Goal: Information Seeking & Learning: Learn about a topic

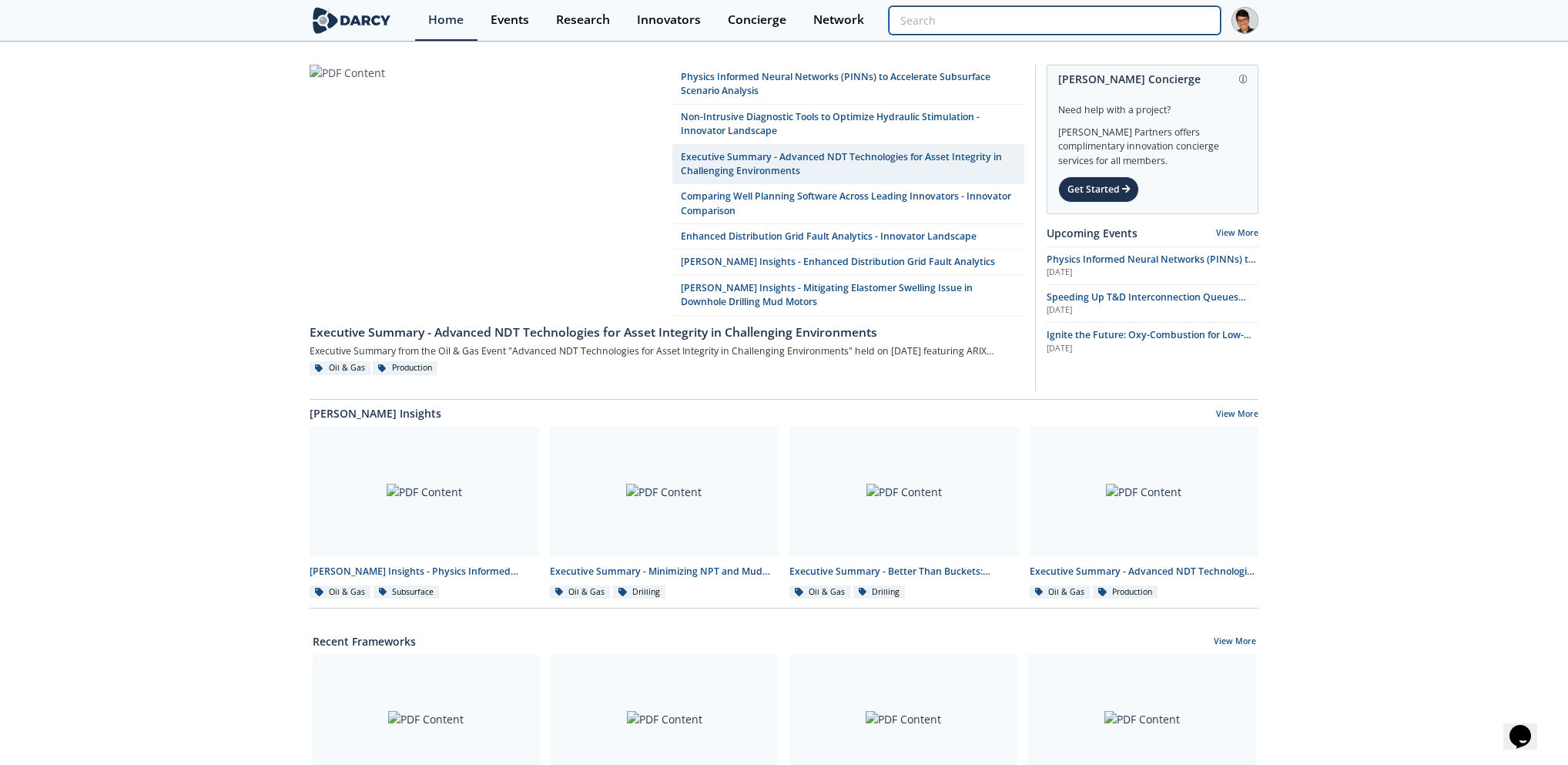
click at [1134, 18] on input "search" at bounding box center [1055, 20] width 332 height 29
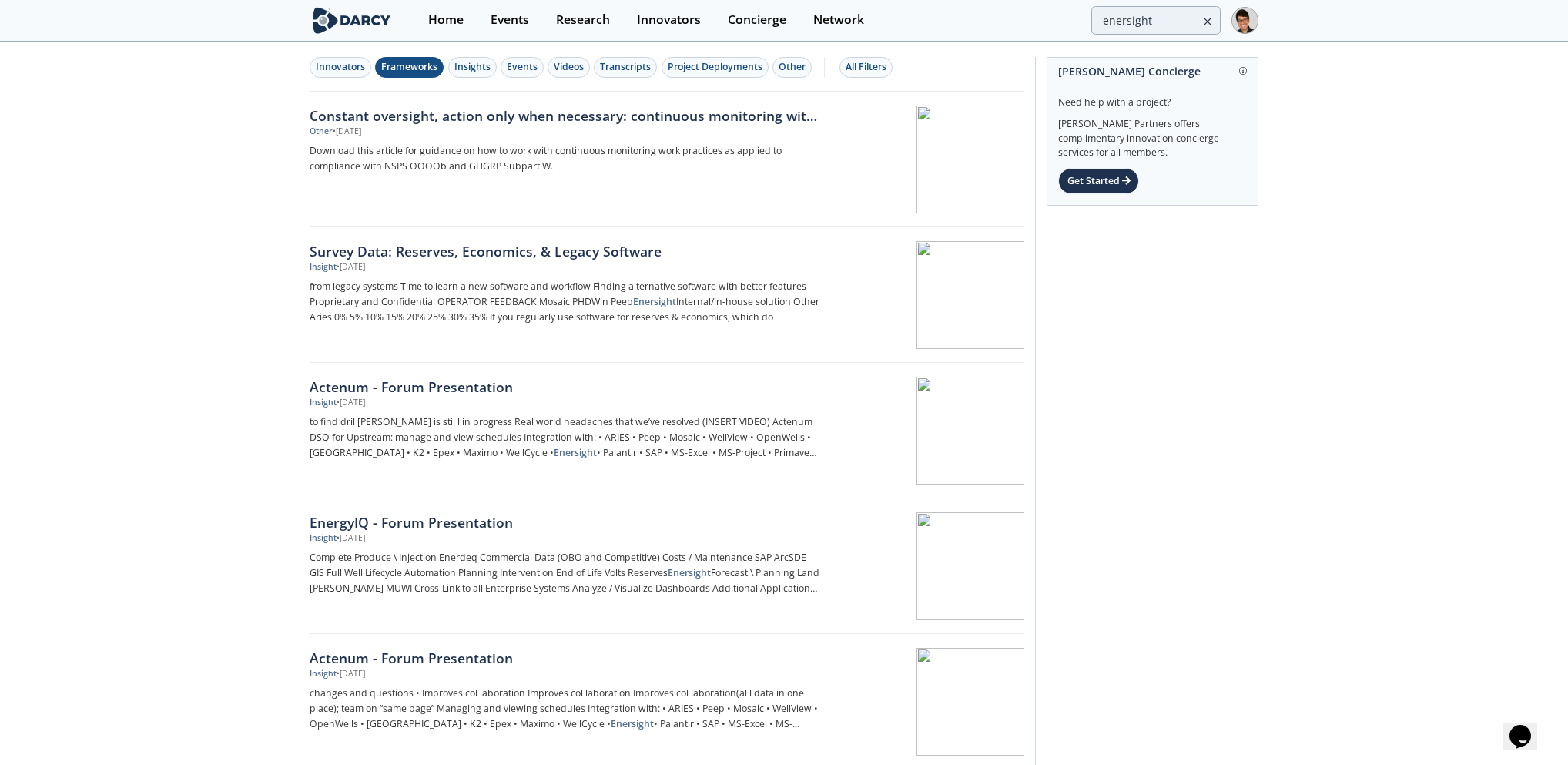
click at [426, 58] on button "Frameworks" at bounding box center [409, 67] width 68 height 21
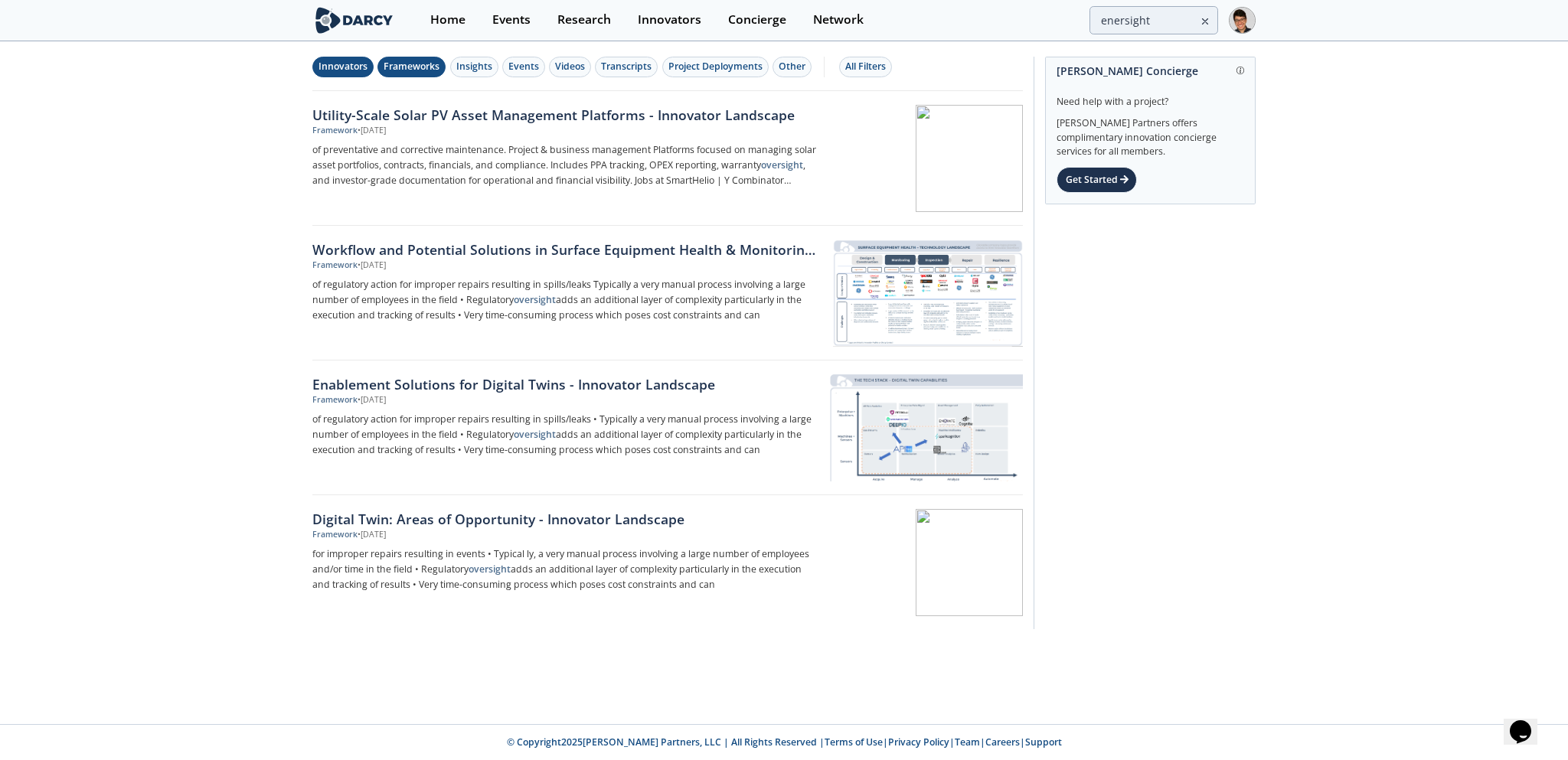
click at [356, 70] on div "Innovators" at bounding box center [343, 66] width 49 height 14
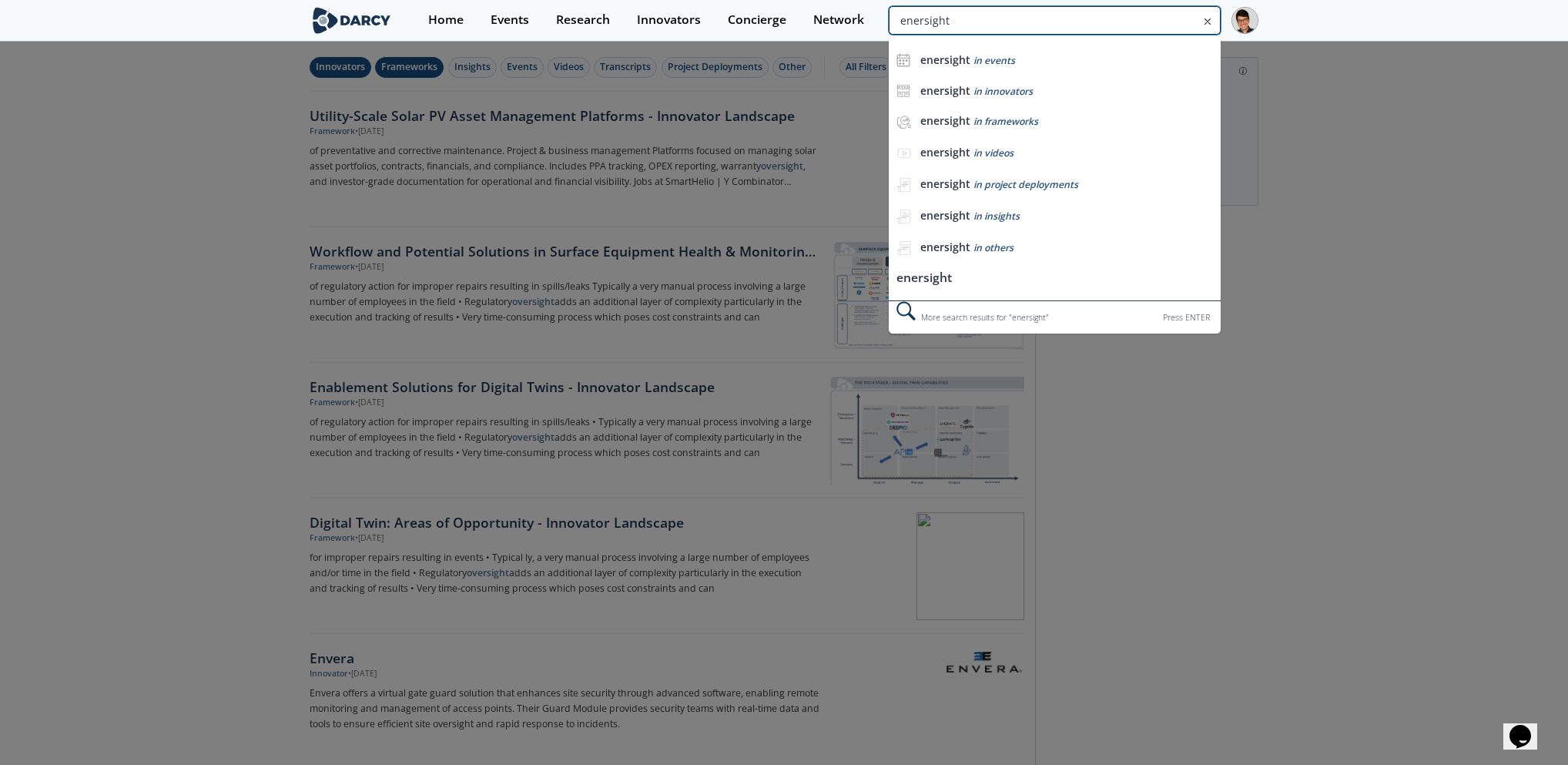
click at [1178, 24] on input "enersight" at bounding box center [1055, 20] width 332 height 29
type input "field development"
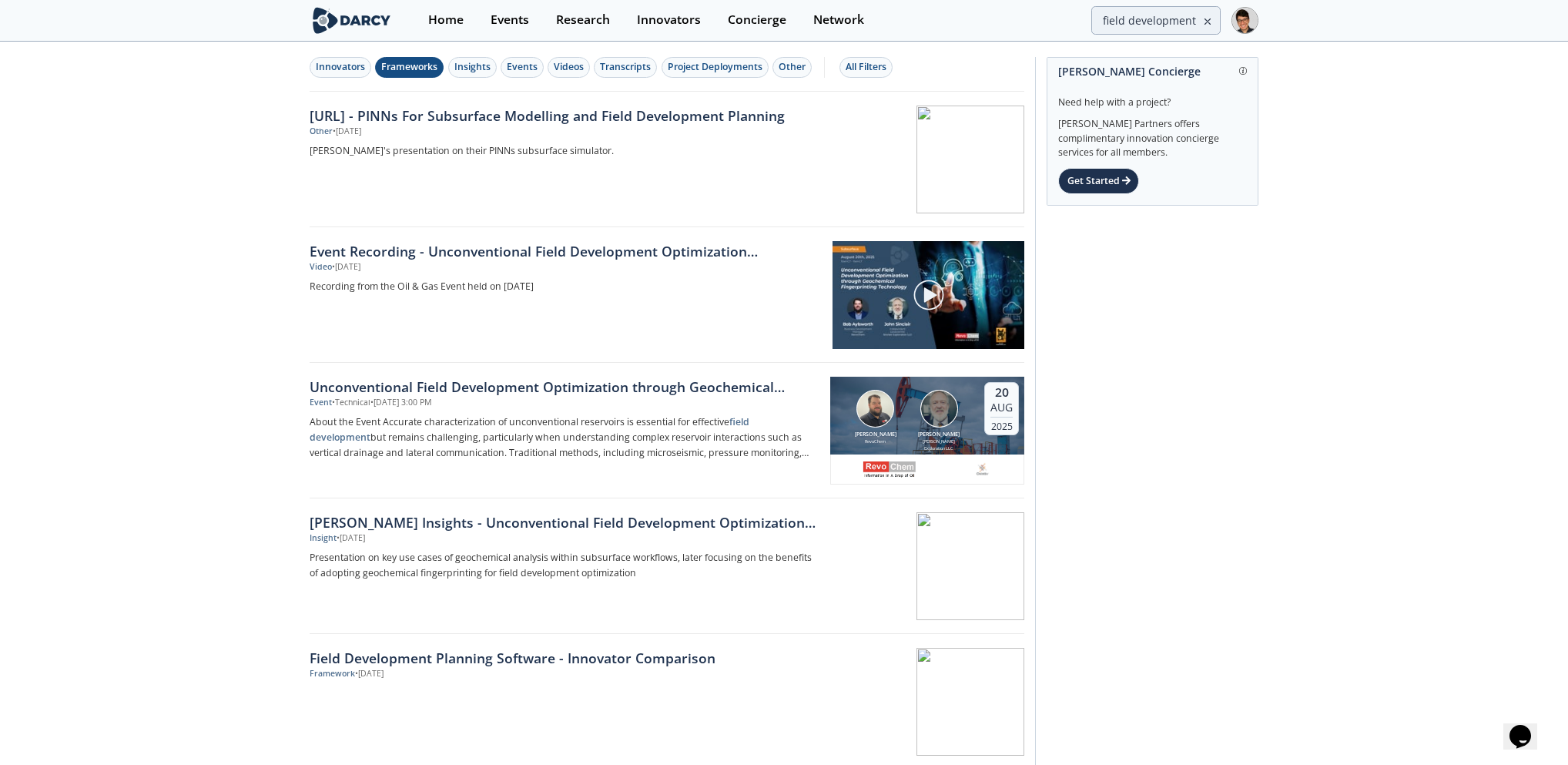
click at [424, 77] on button "Frameworks" at bounding box center [409, 67] width 68 height 21
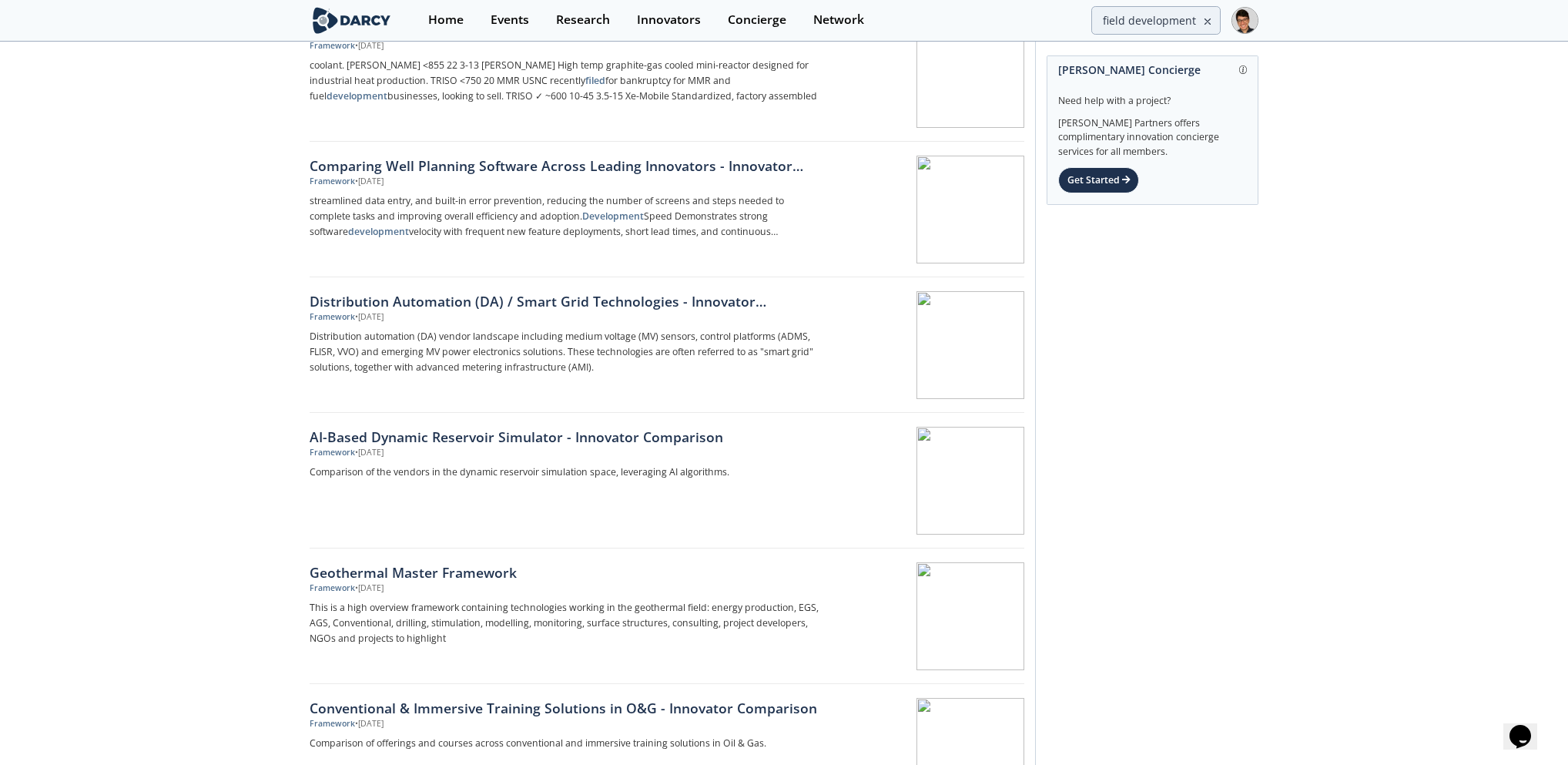
scroll to position [2131, 0]
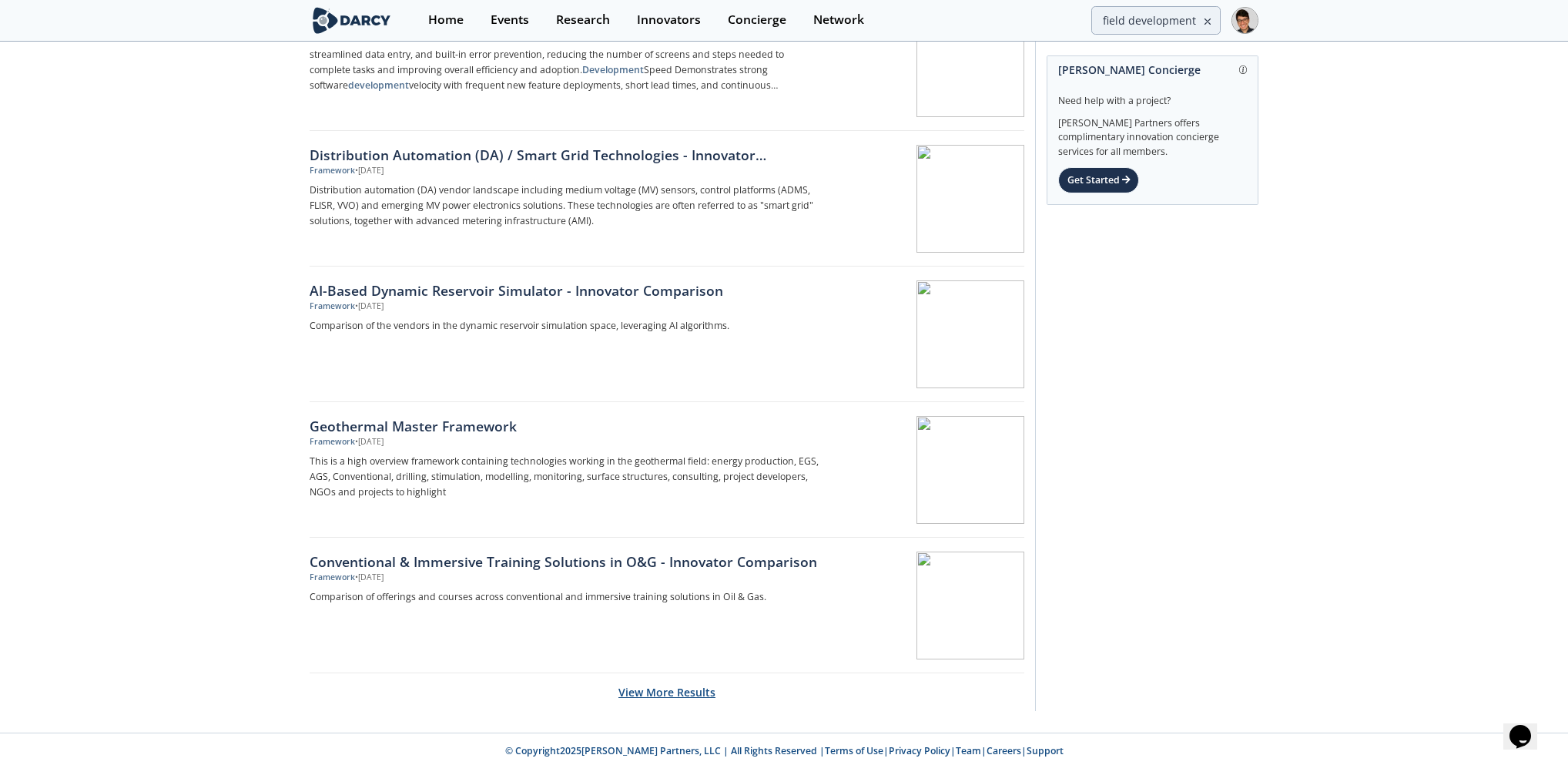
click at [693, 691] on button "View More Results" at bounding box center [667, 693] width 97 height 38
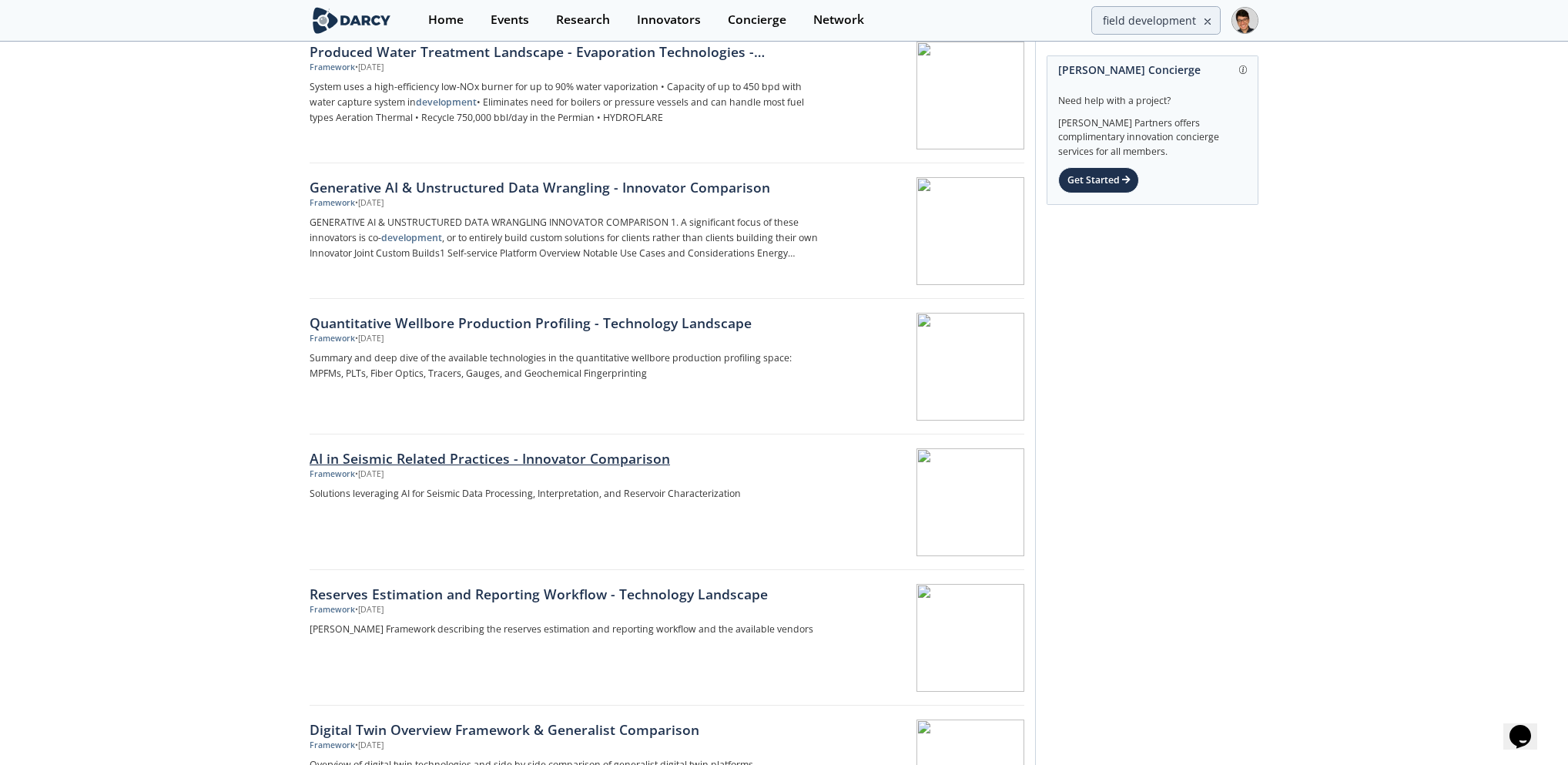
scroll to position [2938, 0]
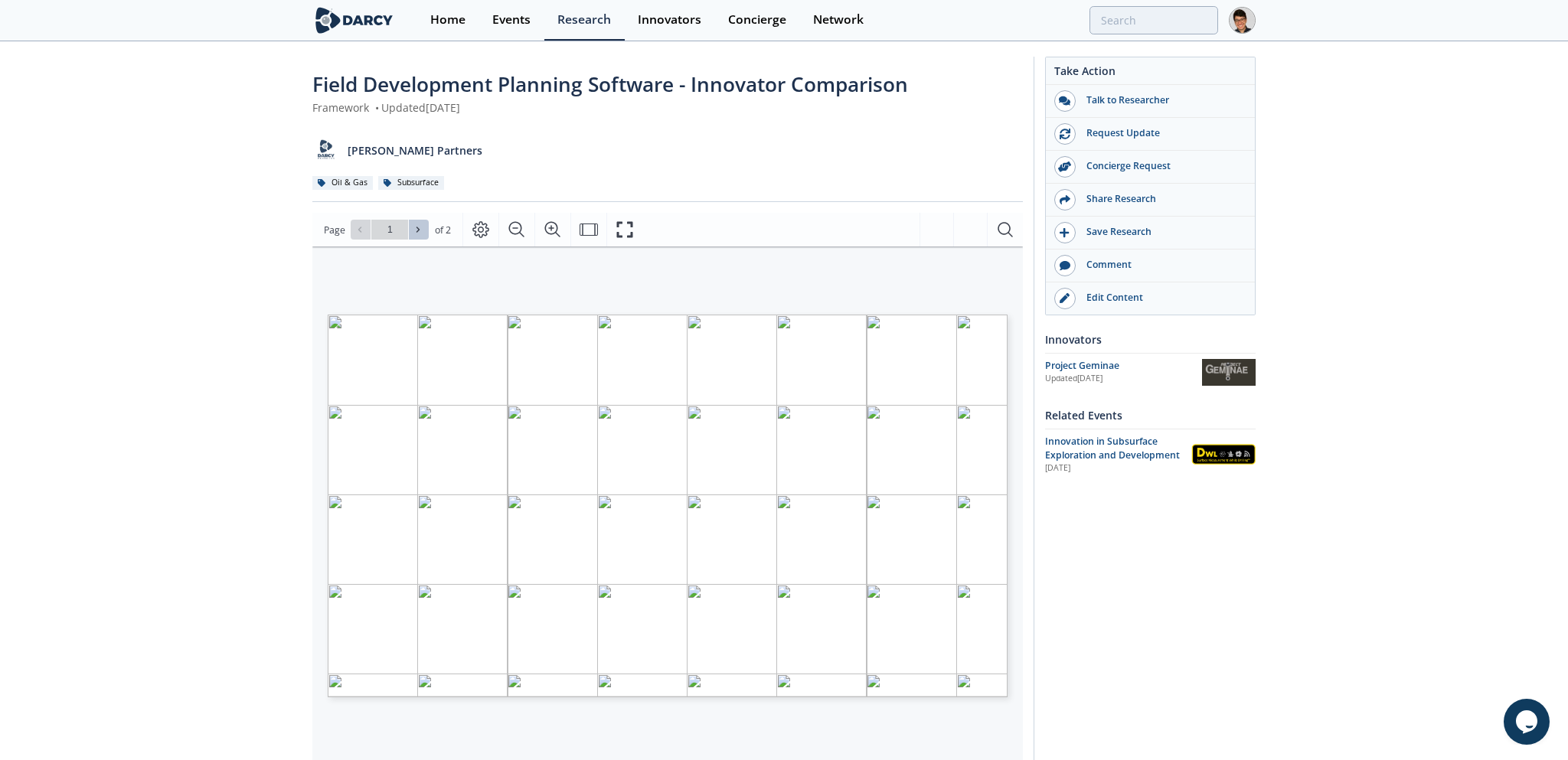
click at [424, 231] on span at bounding box center [419, 230] width 11 height 11
click at [366, 237] on button at bounding box center [361, 230] width 20 height 20
type input "1"
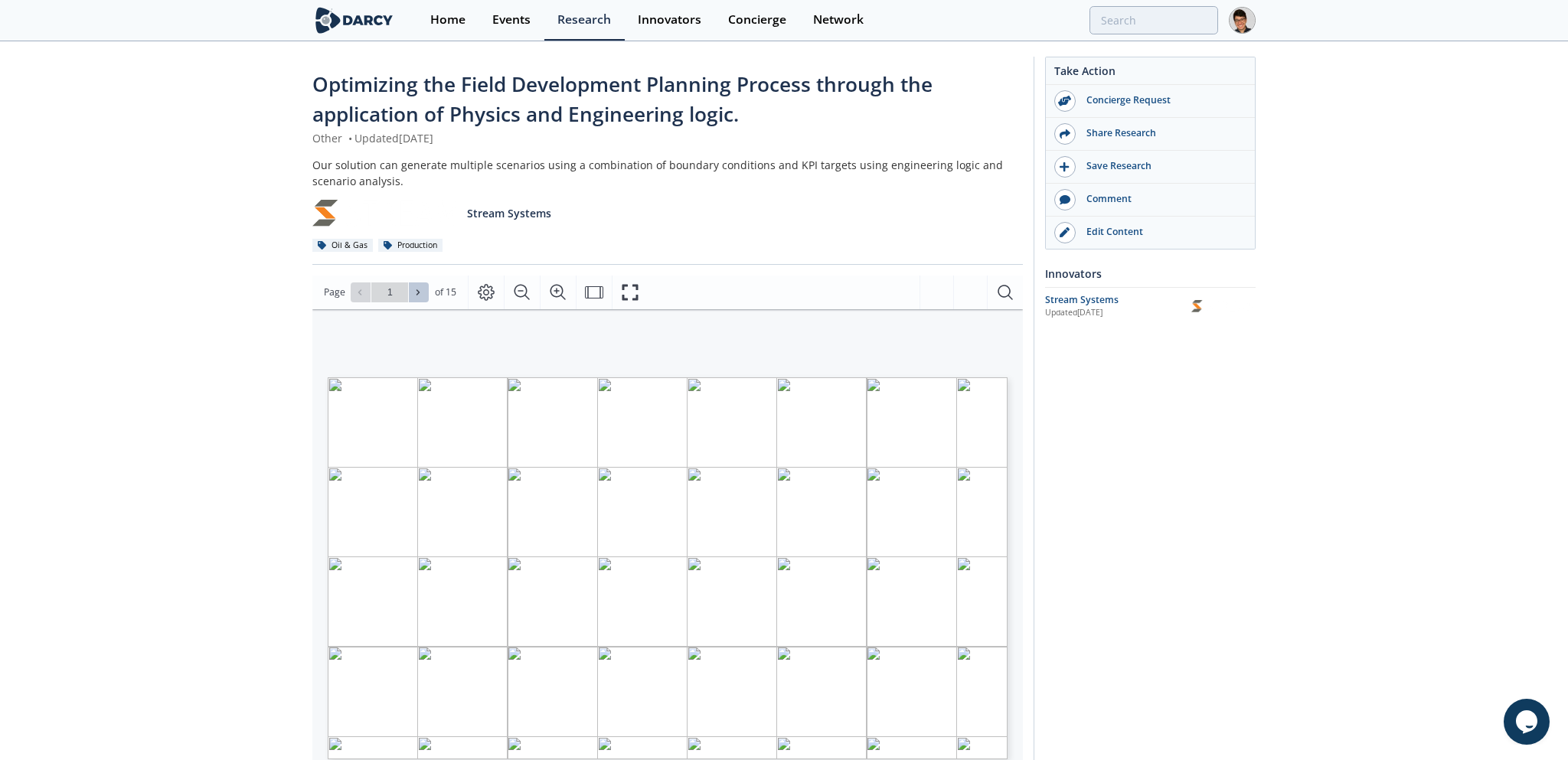
click at [421, 297] on button at bounding box center [419, 292] width 20 height 20
type input "2"
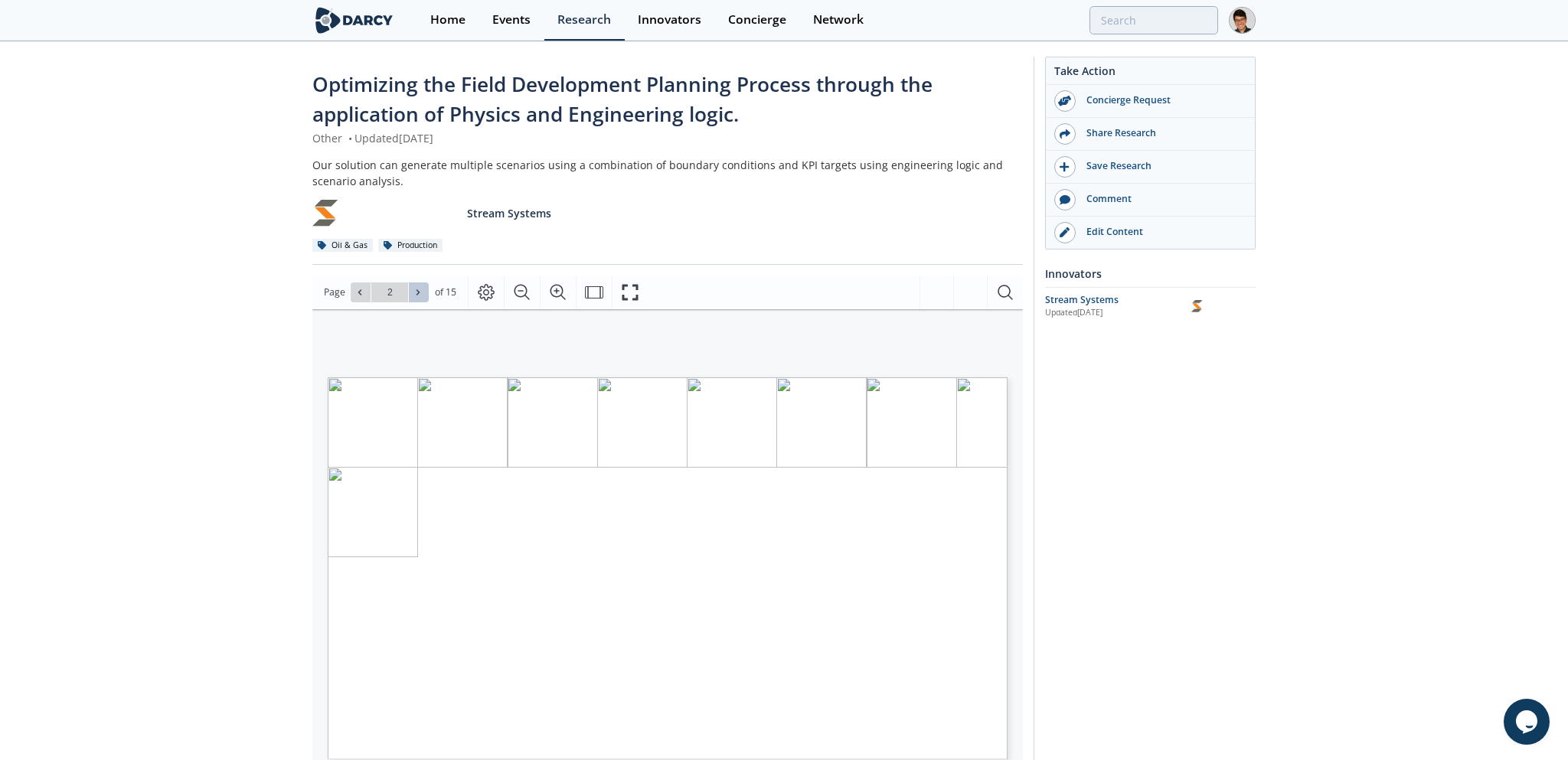
click at [421, 297] on button at bounding box center [419, 292] width 20 height 20
type input "3"
click at [421, 295] on icon at bounding box center [418, 292] width 9 height 9
type input "4"
click at [421, 295] on icon at bounding box center [418, 292] width 9 height 9
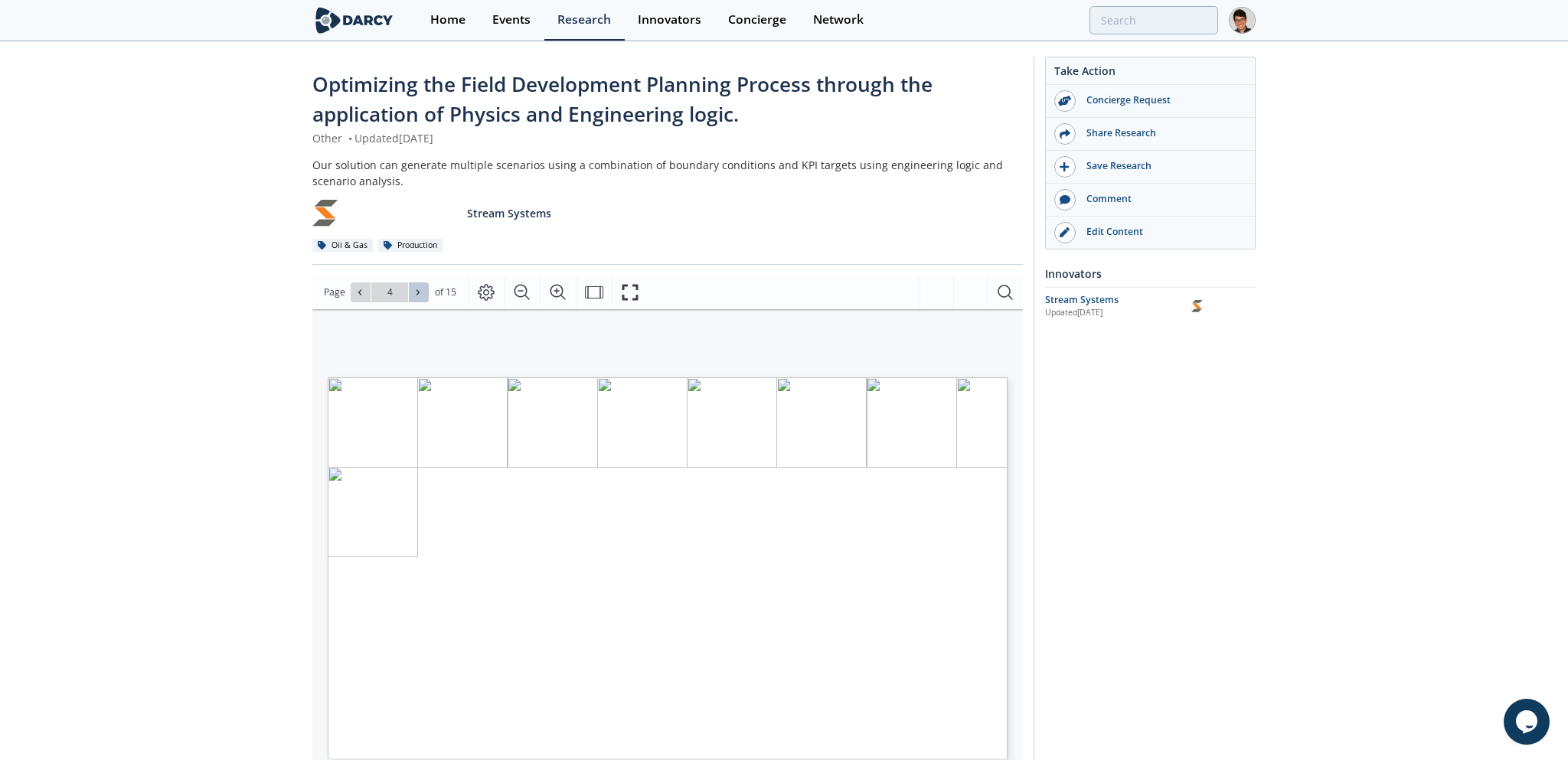
type input "5"
click at [421, 295] on icon at bounding box center [418, 292] width 9 height 9
type input "6"
click at [421, 295] on icon at bounding box center [418, 292] width 9 height 9
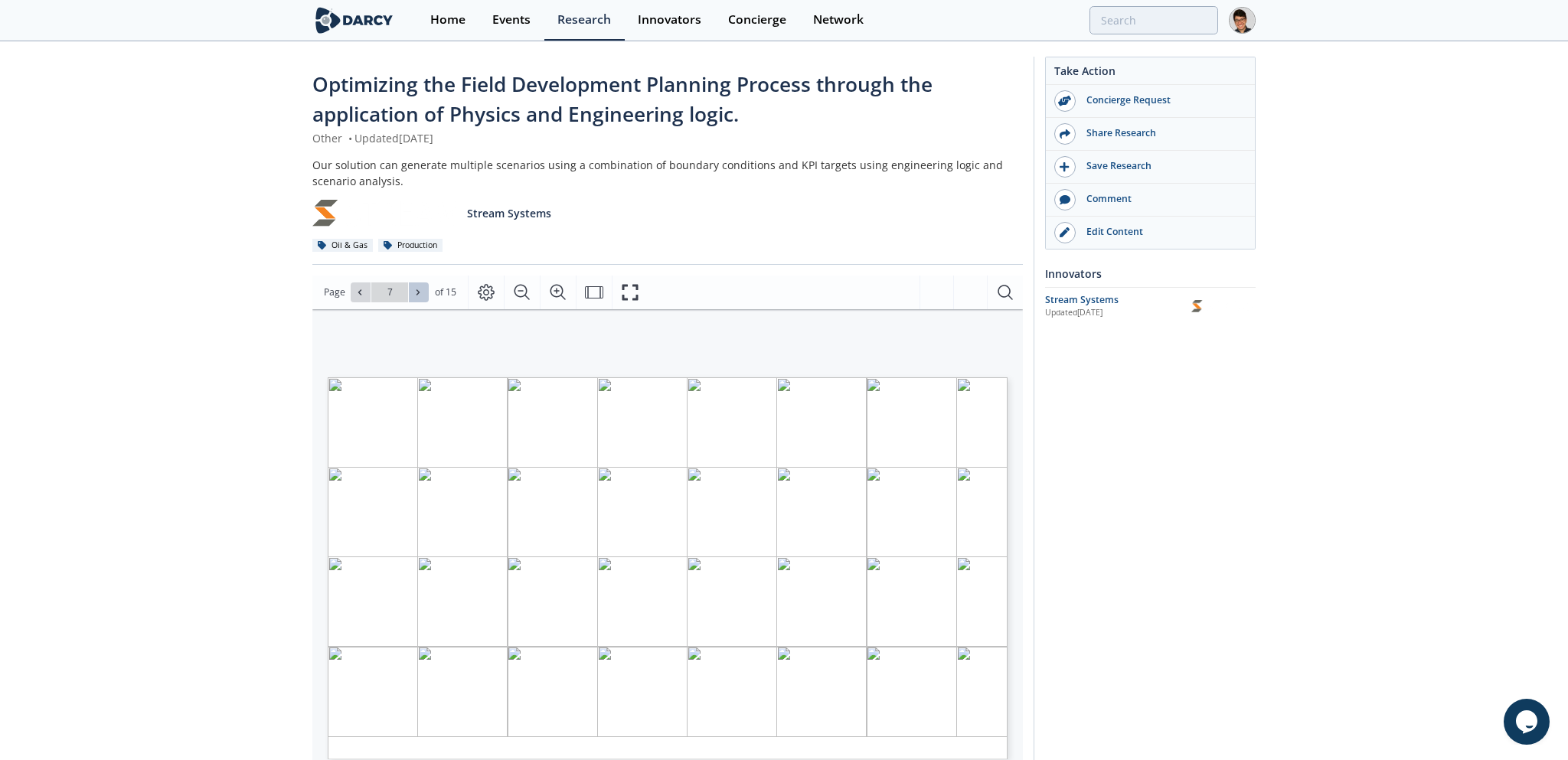
type input "8"
click at [421, 295] on icon at bounding box center [418, 292] width 9 height 9
type input "9"
click at [1074, 302] on div "Stream Systems" at bounding box center [1113, 300] width 146 height 14
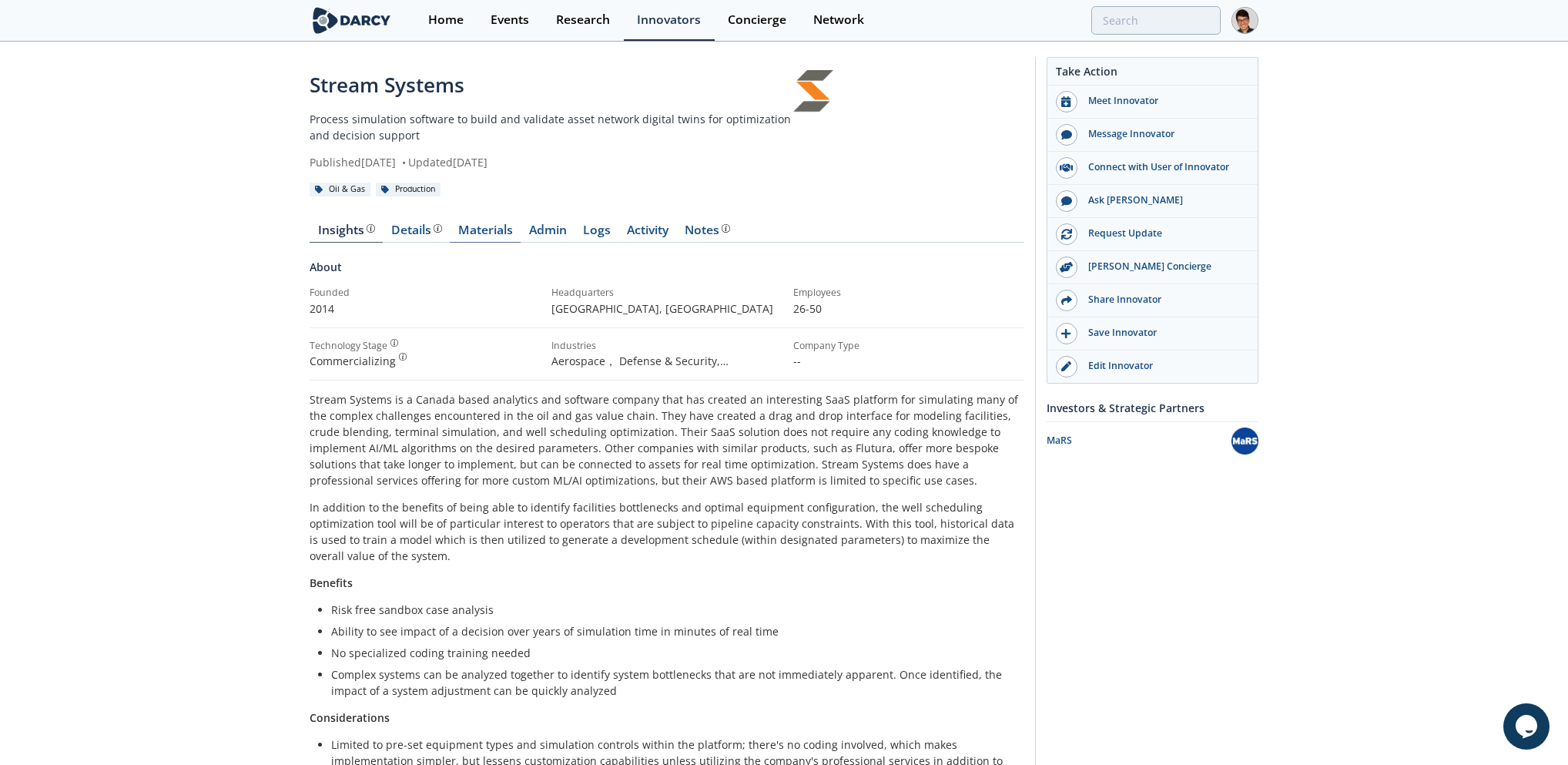
click at [478, 234] on link "Materials" at bounding box center [485, 233] width 71 height 19
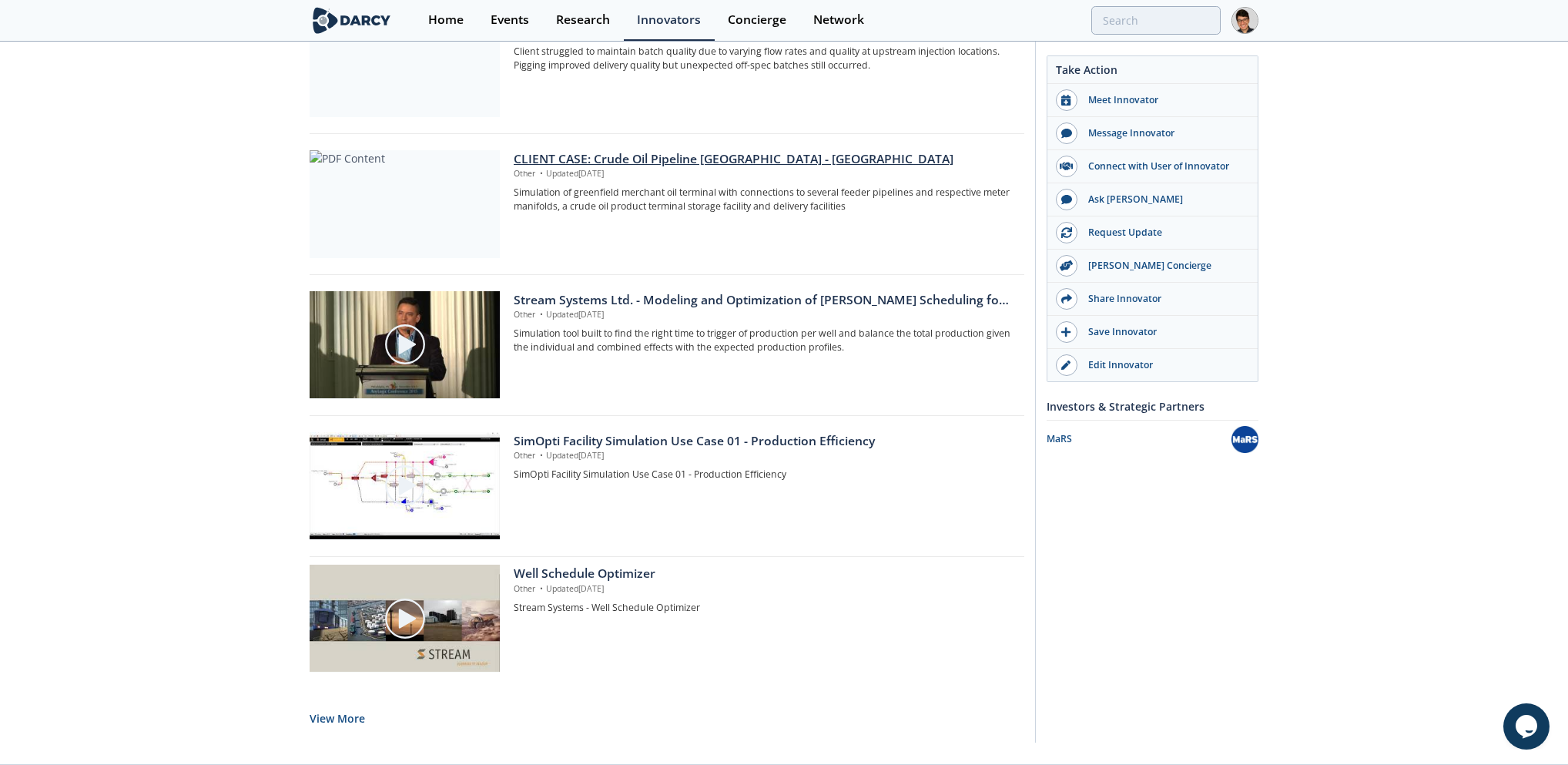
scroll to position [1052, 0]
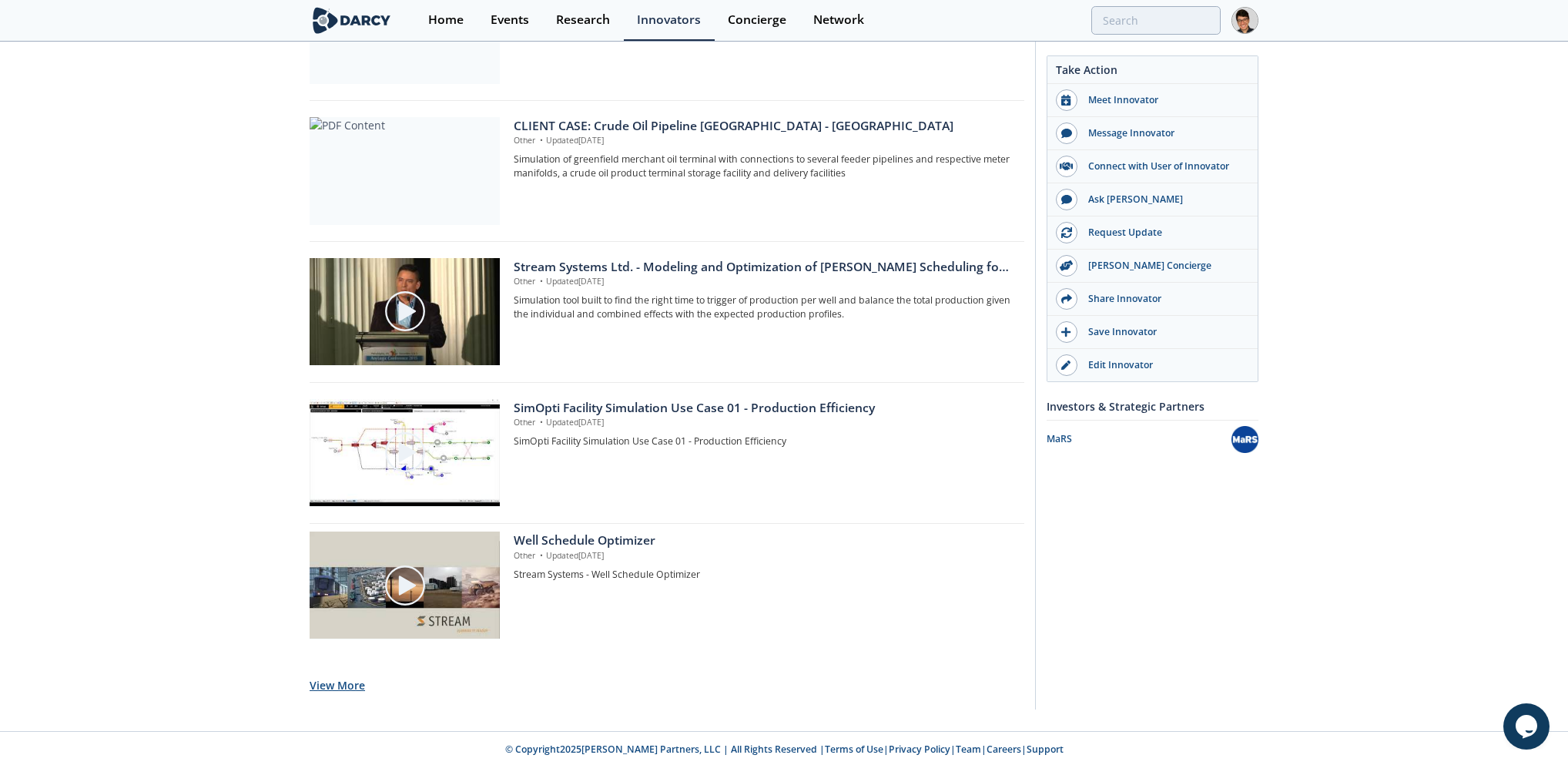
click at [328, 676] on button "View More" at bounding box center [337, 686] width 55 height 38
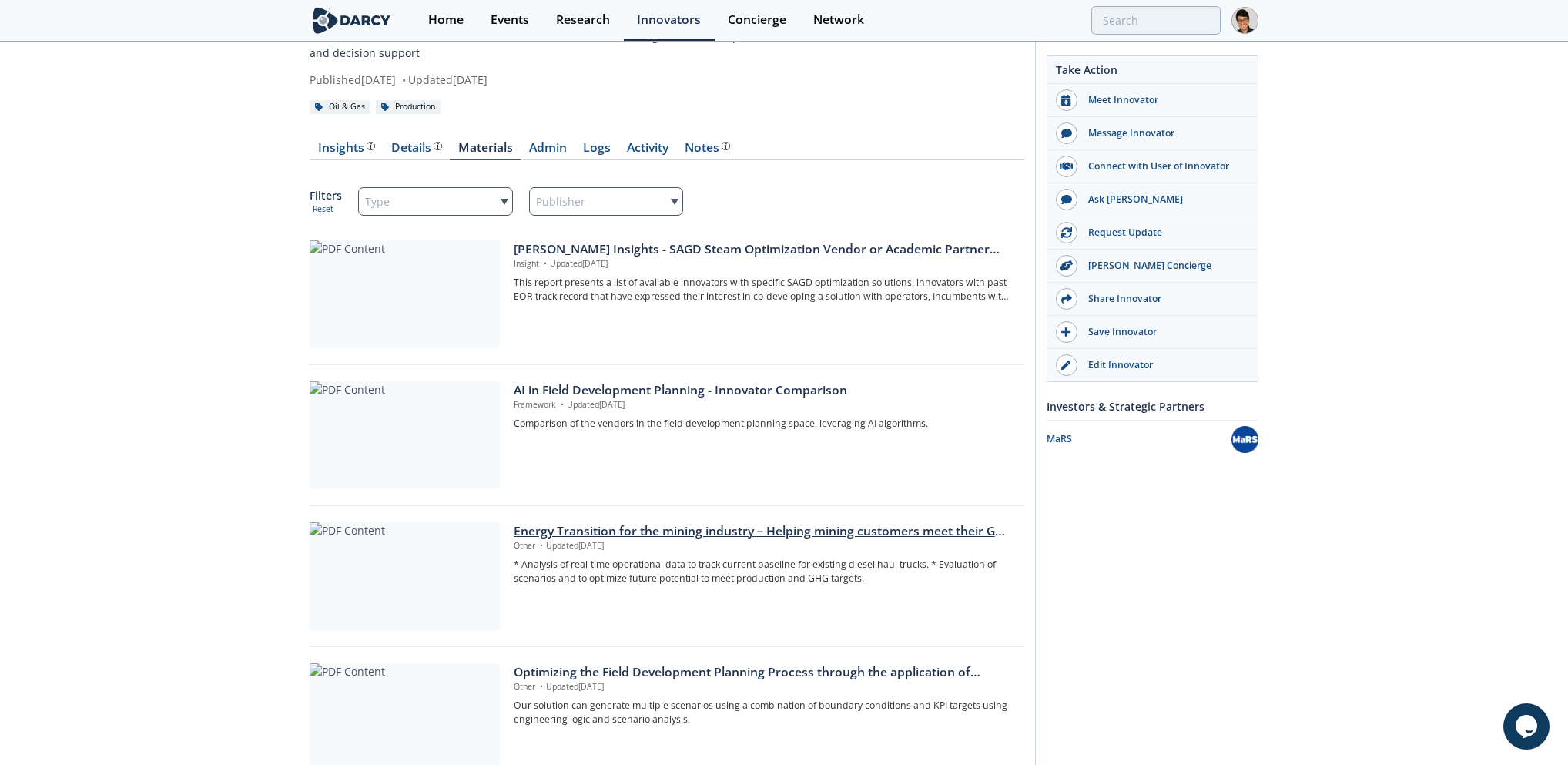
scroll to position [0, 0]
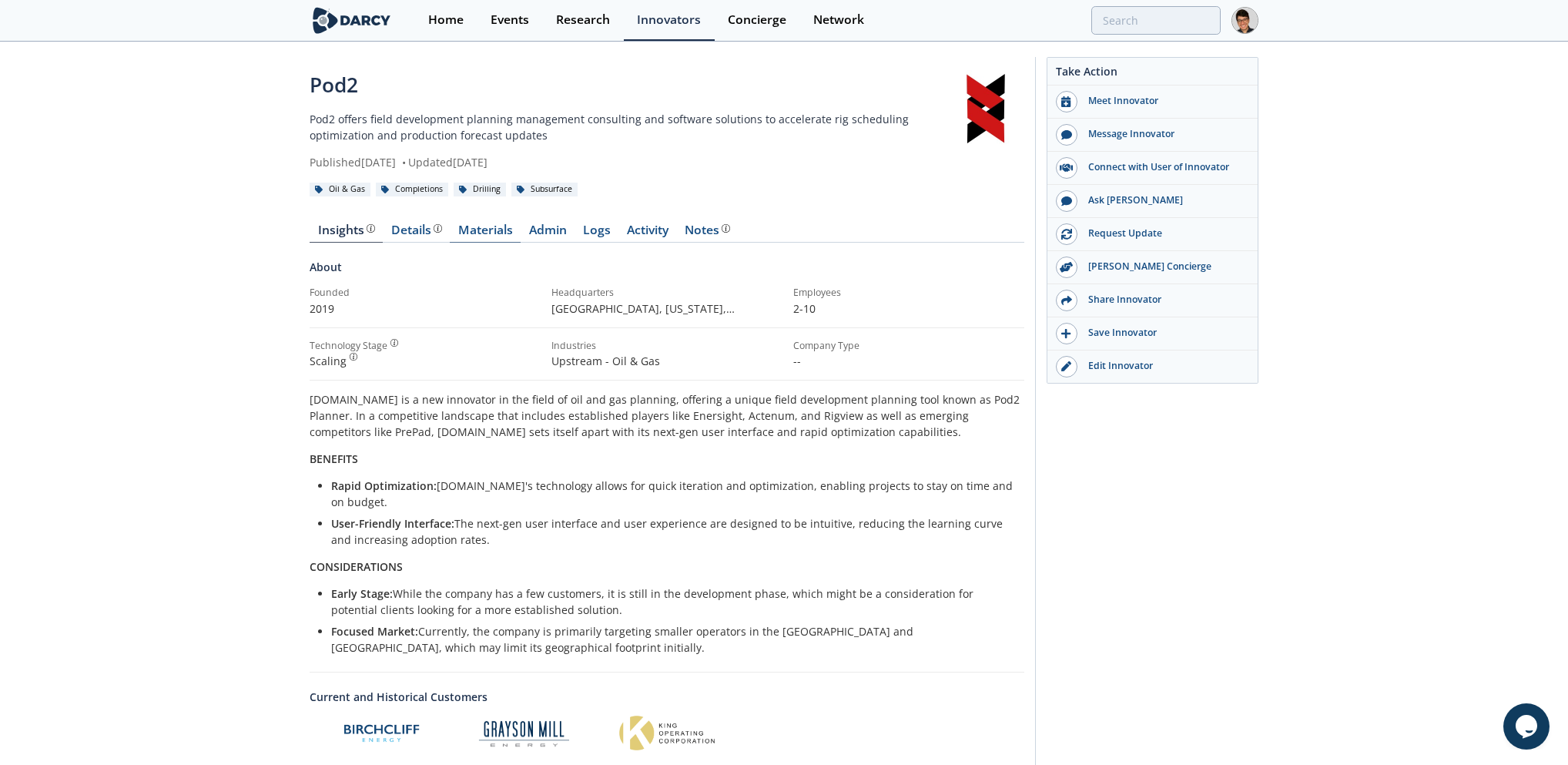
click at [479, 230] on link "Materials" at bounding box center [485, 233] width 71 height 19
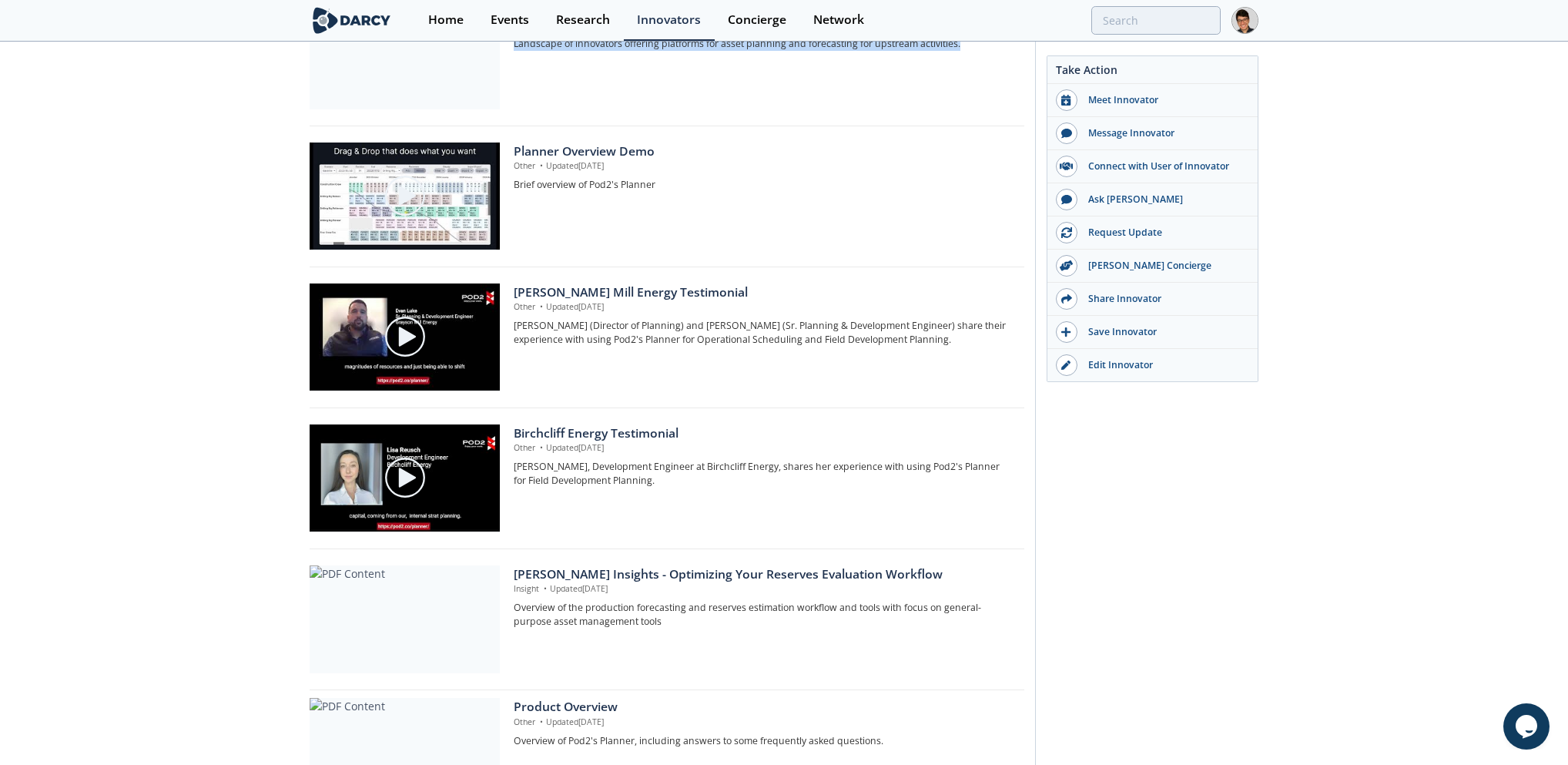
scroll to position [451, 0]
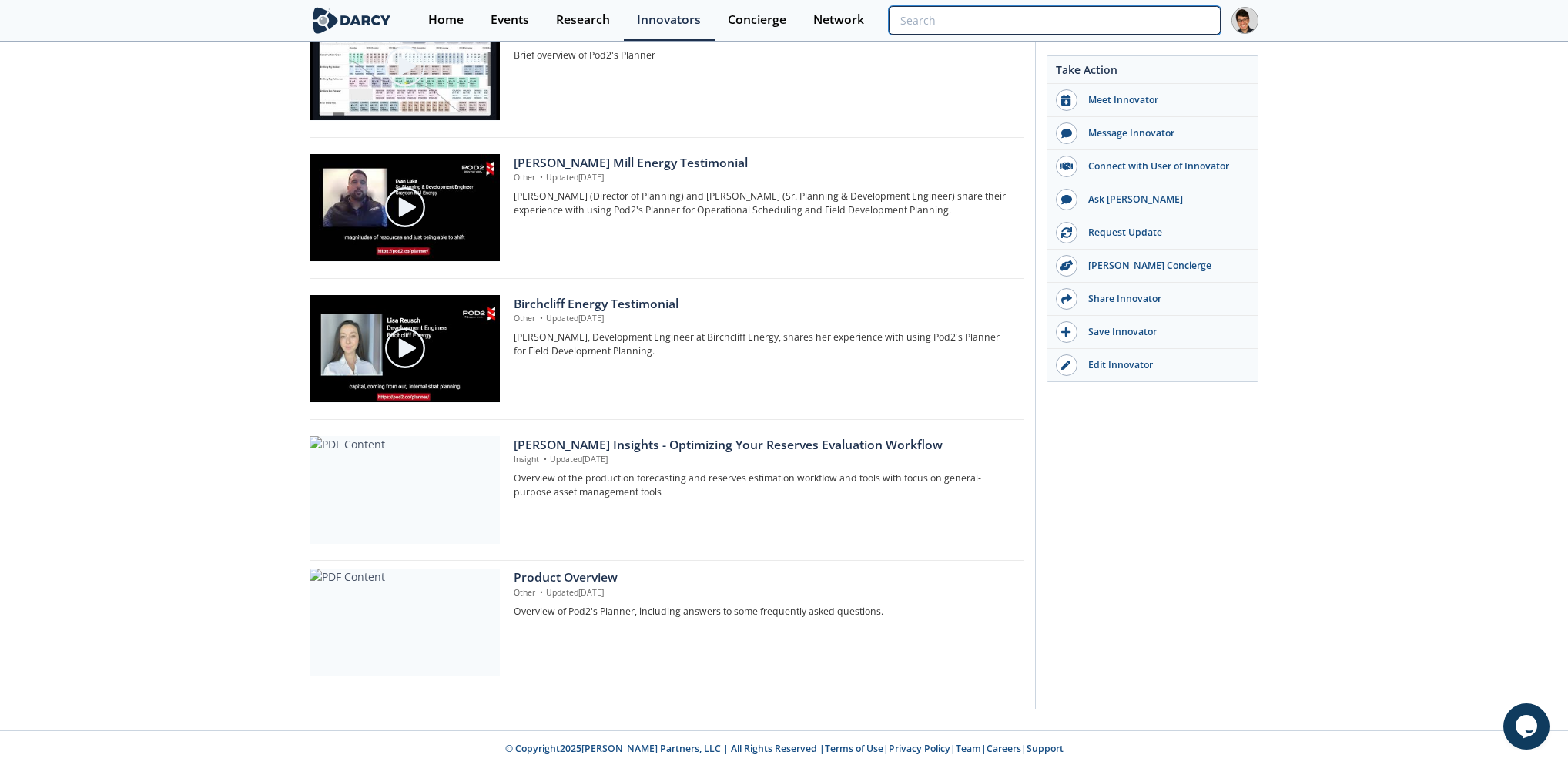
click at [1196, 20] on input "search" at bounding box center [1055, 20] width 332 height 29
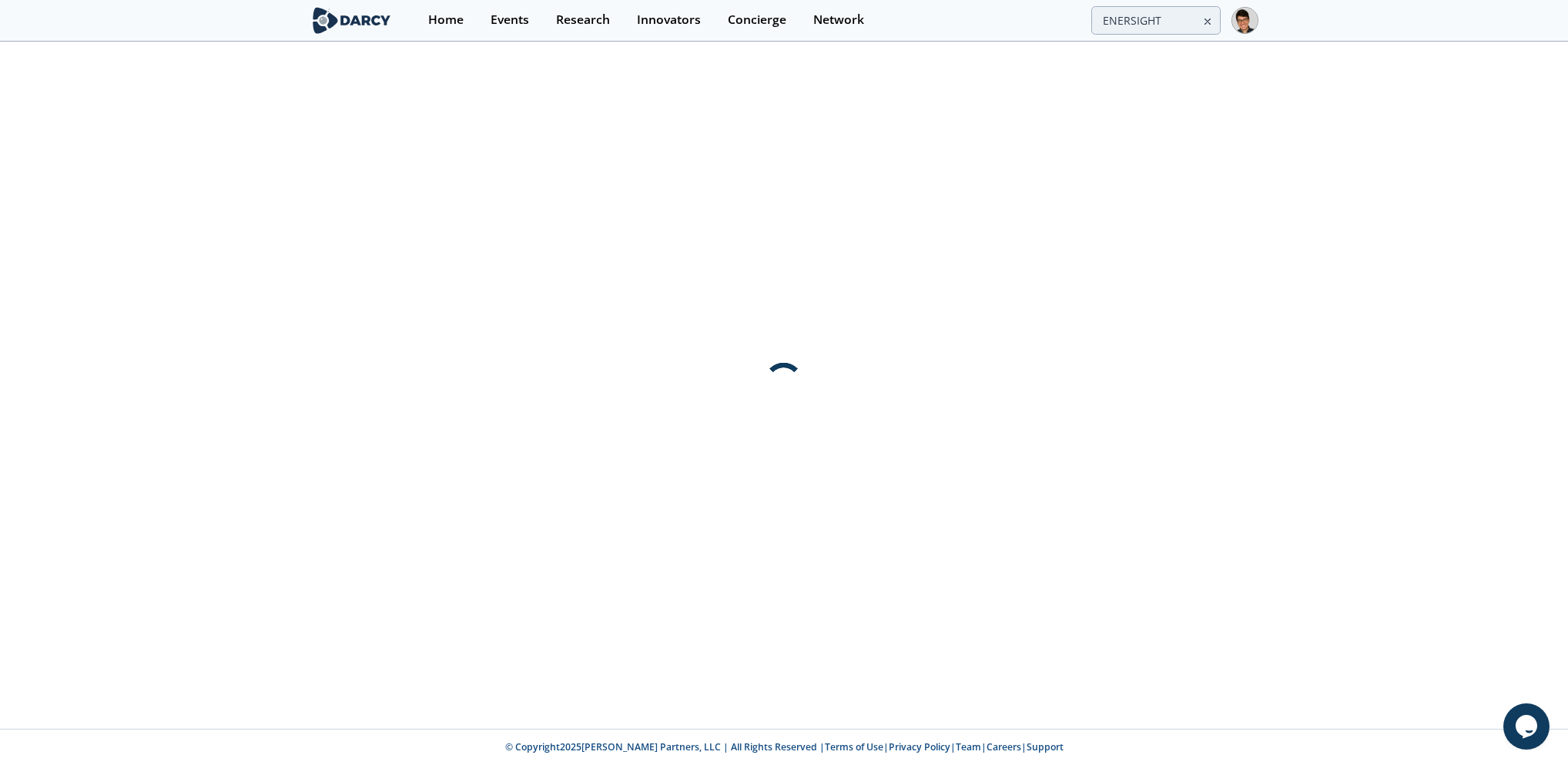
scroll to position [0, 0]
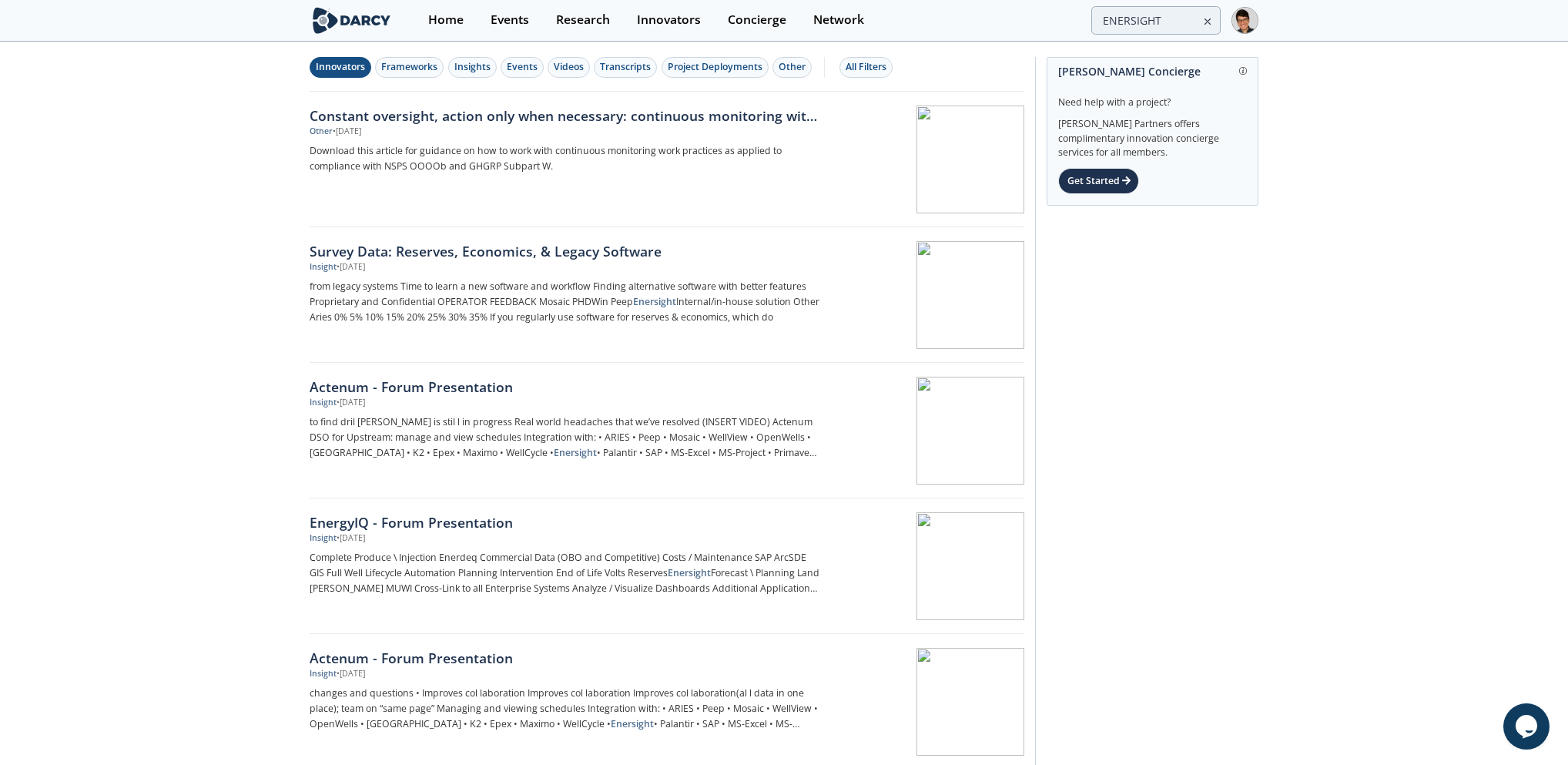
click at [336, 68] on div "Innovators" at bounding box center [340, 67] width 49 height 14
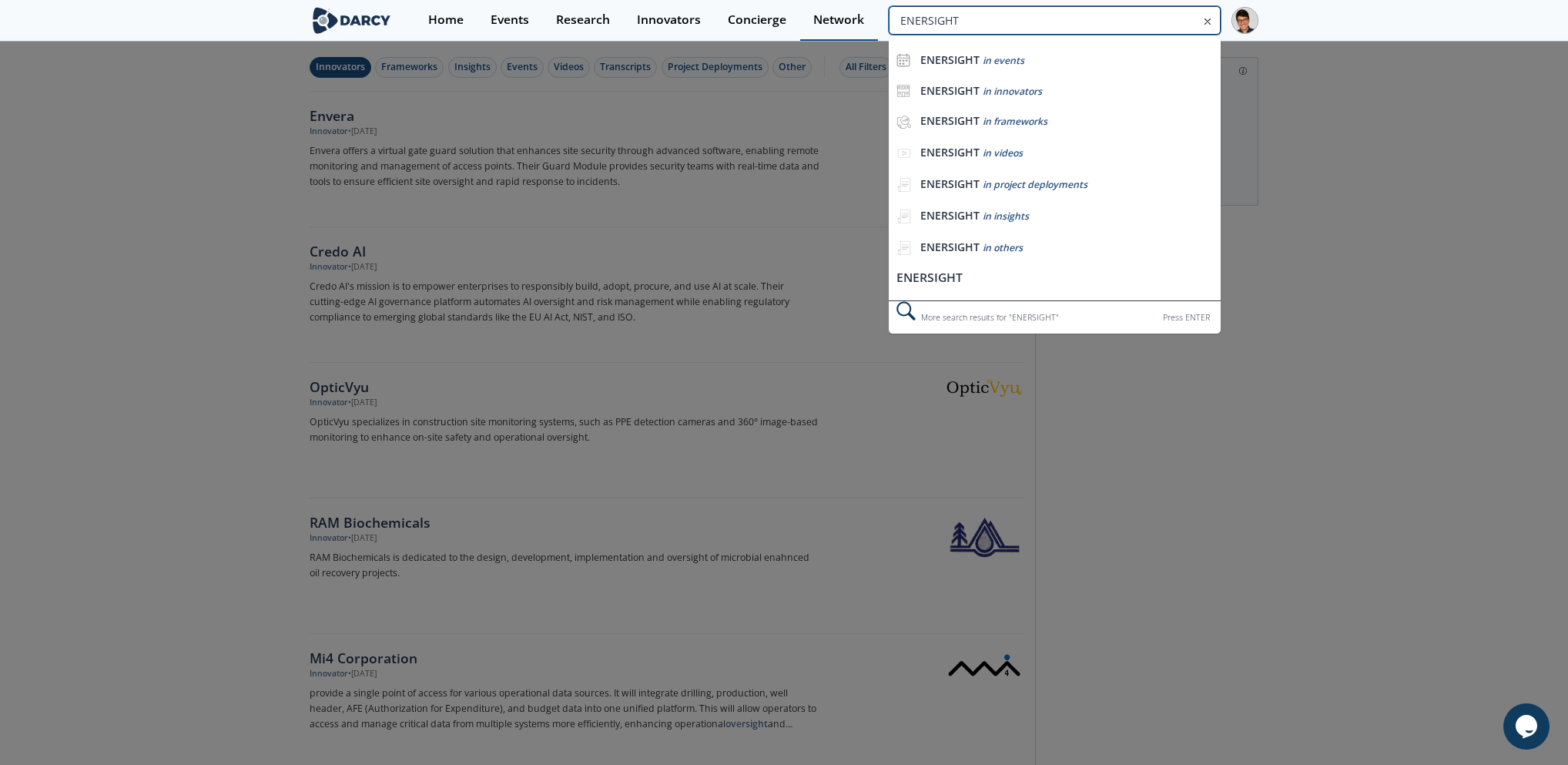
drag, startPoint x: 1167, startPoint y: 18, endPoint x: 858, endPoint y: 19, distance: 309.0
click at [858, 19] on div "Home Events Research Innovators Concierge Network ENERSIGHT ENERSIGHT in events…" at bounding box center [837, 20] width 843 height 40
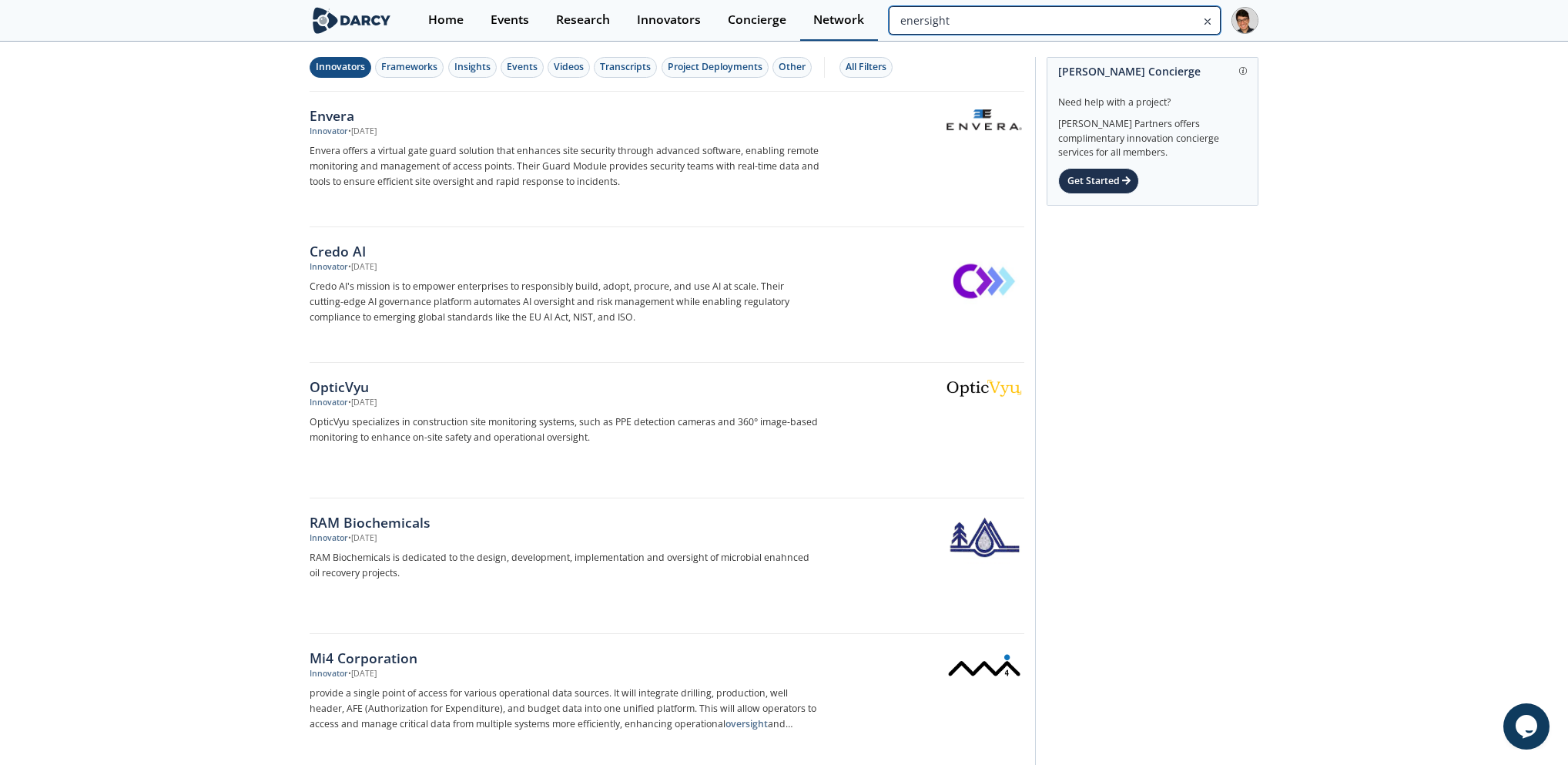
type input "enersight"
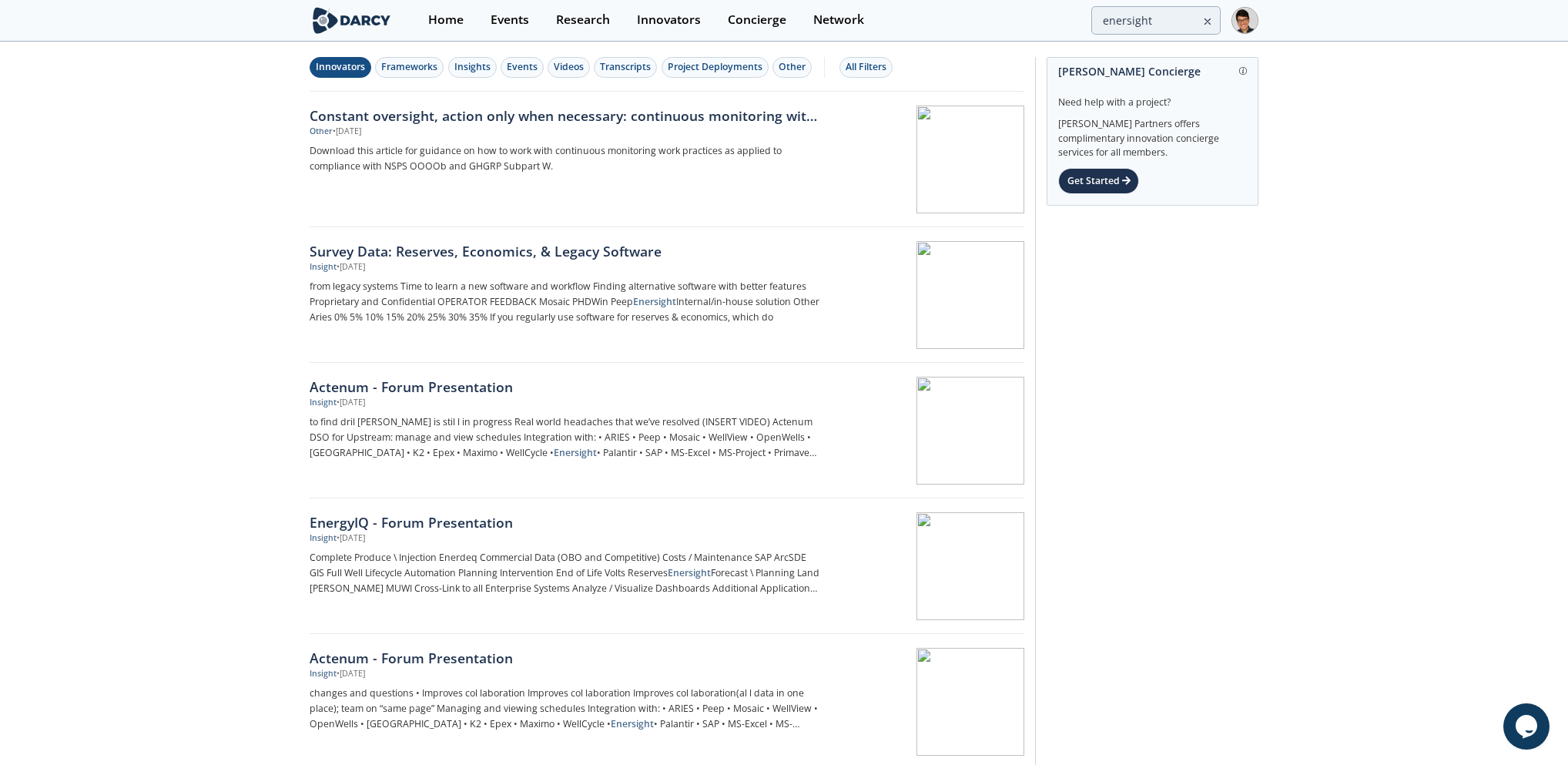
click at [337, 70] on div "Innovators" at bounding box center [340, 67] width 49 height 14
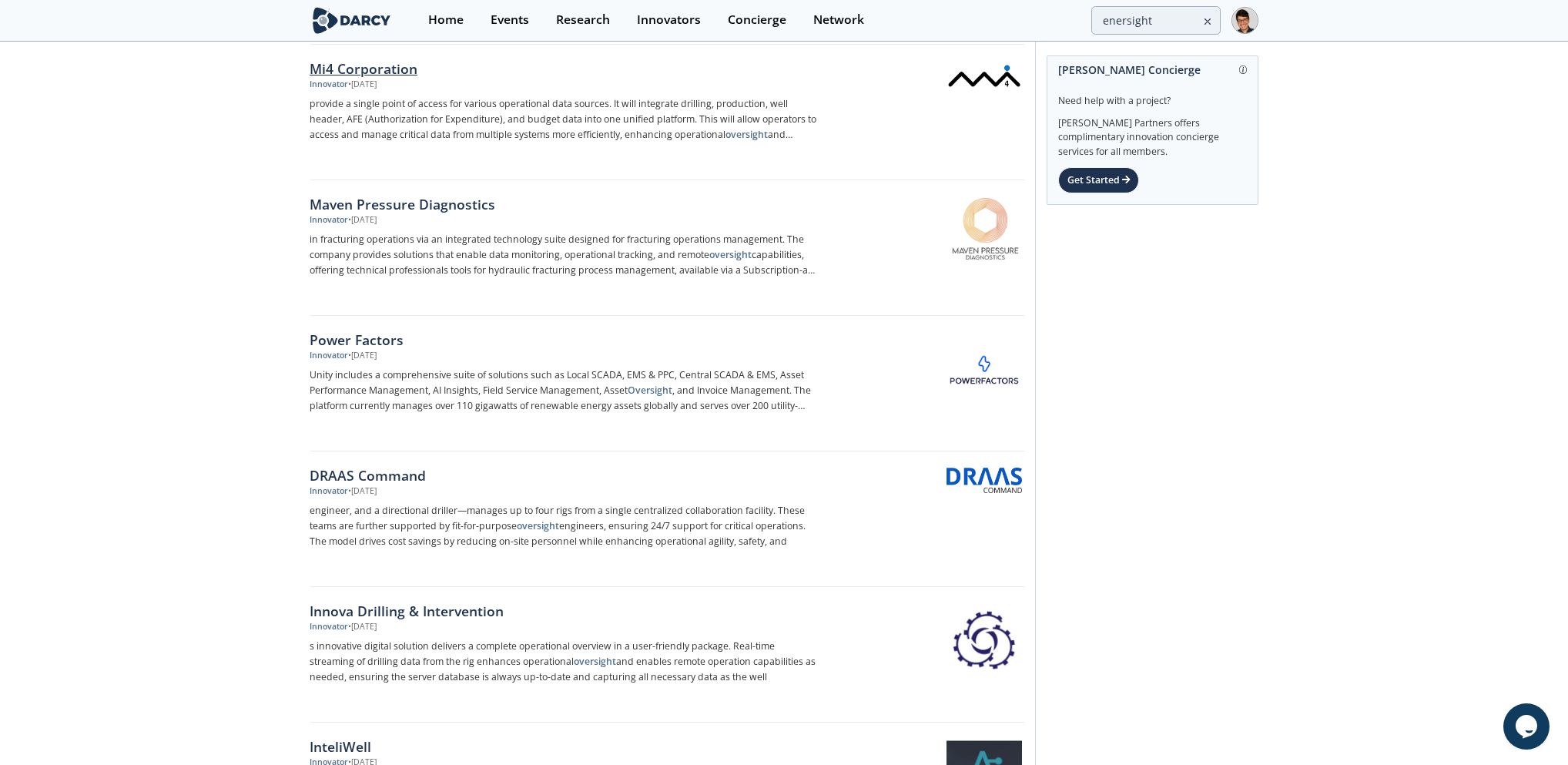
scroll to position [536, 0]
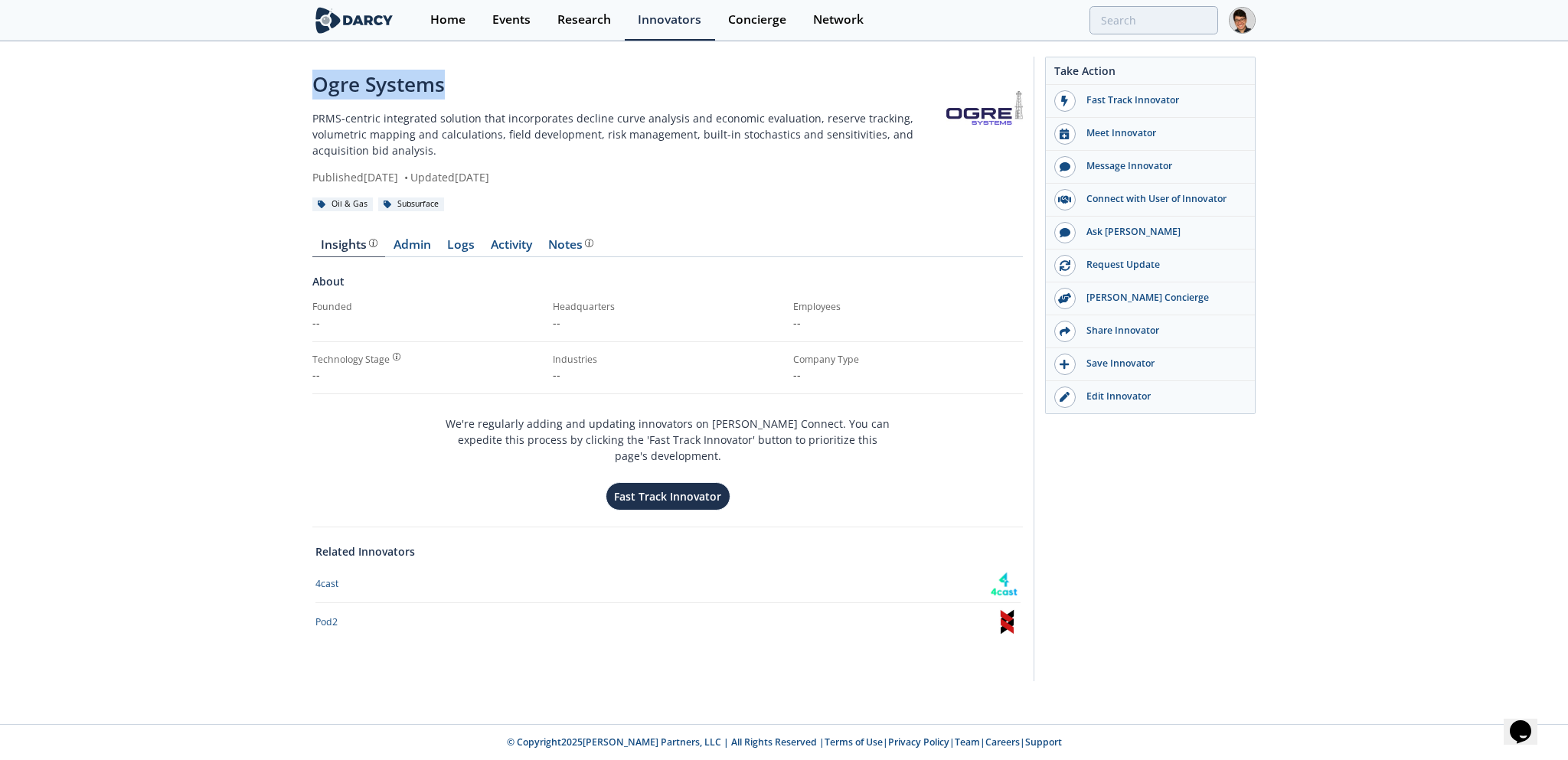
drag, startPoint x: 449, startPoint y: 93, endPoint x: 292, endPoint y: 97, distance: 157.1
click at [292, 97] on div "Ogre Systems PRMS-centric integrated solution that incorporates decline curve a…" at bounding box center [784, 373] width 1568 height 660
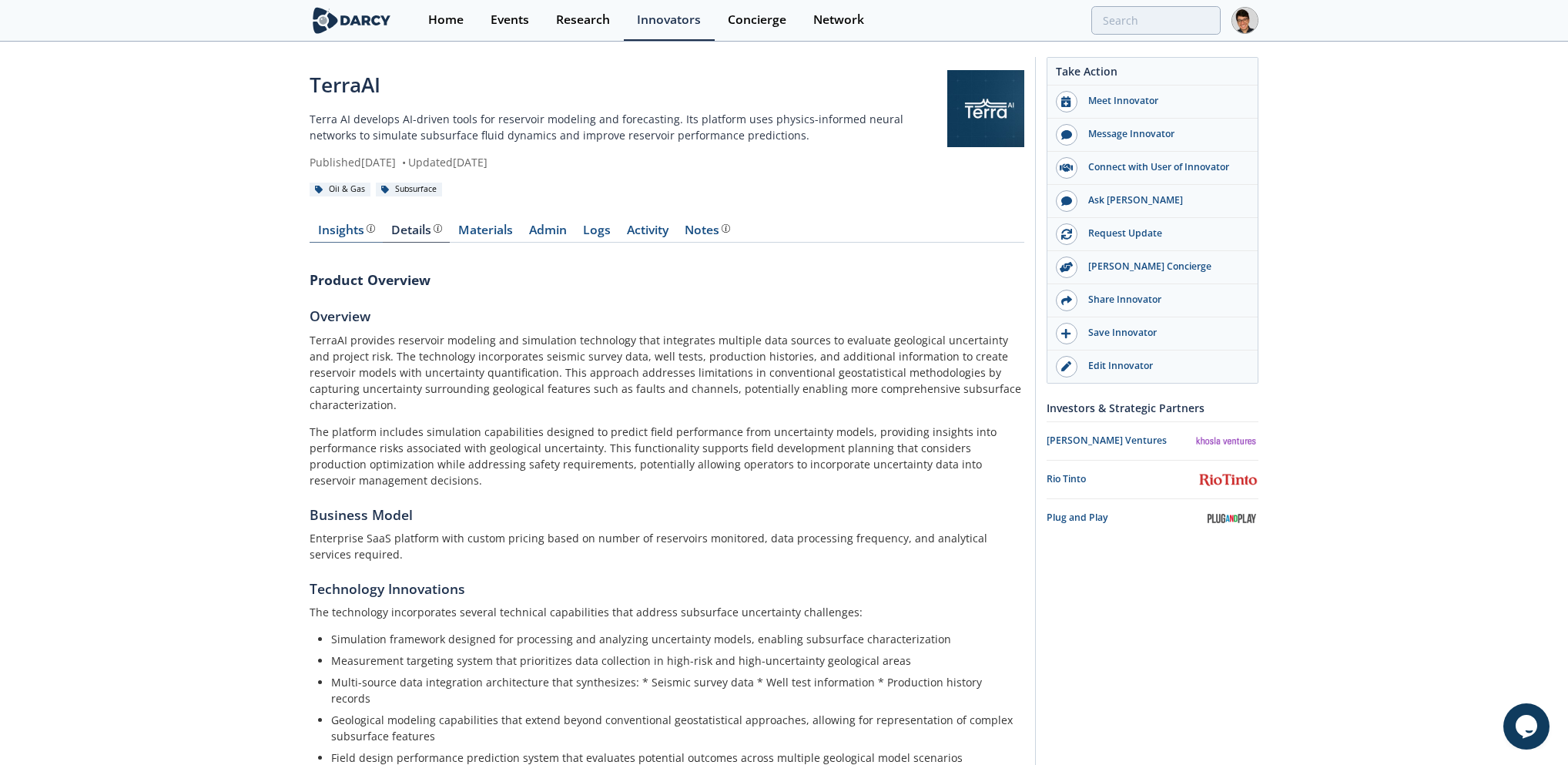
click at [357, 234] on div "Insights" at bounding box center [346, 230] width 57 height 12
